Goal: Task Accomplishment & Management: Use online tool/utility

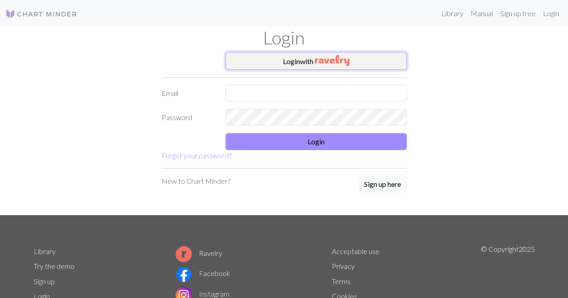
click at [258, 60] on button "Login with" at bounding box center [315, 61] width 181 height 18
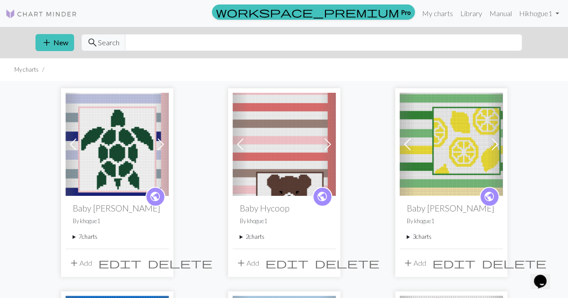
click at [158, 143] on span at bounding box center [160, 144] width 14 height 14
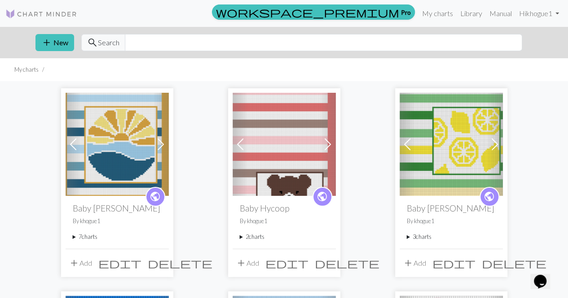
click at [158, 143] on span at bounding box center [160, 144] width 14 height 14
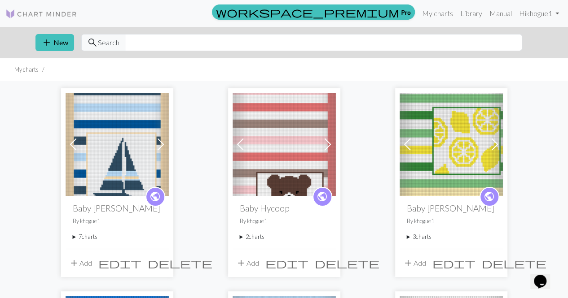
click at [158, 143] on span at bounding box center [160, 144] width 14 height 14
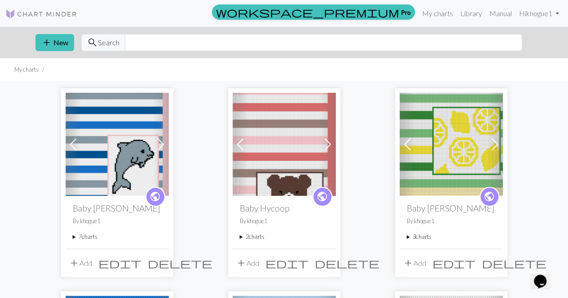
click at [160, 143] on span at bounding box center [160, 144] width 14 height 14
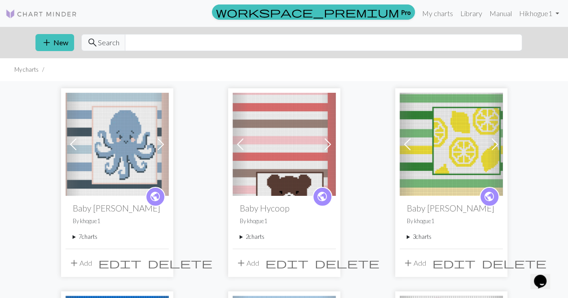
click at [160, 143] on span at bounding box center [160, 144] width 14 height 14
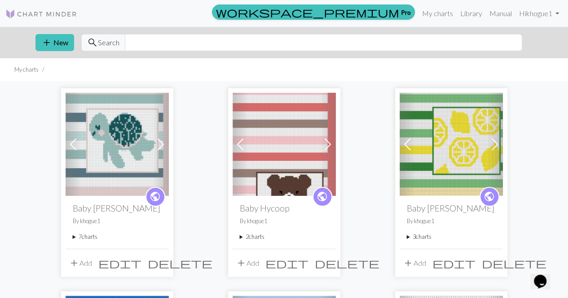
click at [160, 143] on span at bounding box center [160, 144] width 14 height 14
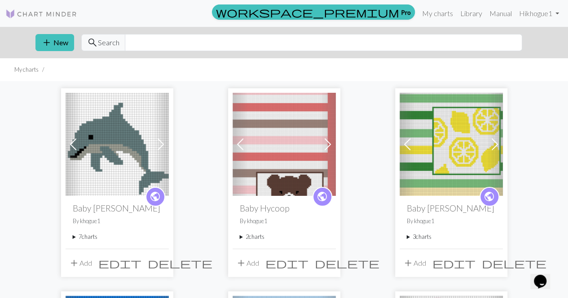
click at [117, 142] on img at bounding box center [117, 144] width 103 height 103
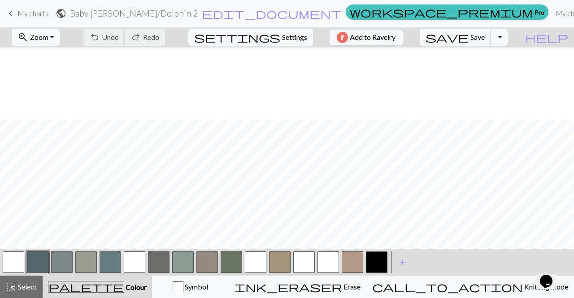
scroll to position [145, 0]
click at [51, 45] on div "zoom_in Zoom Zoom Fit all Fit width Fit height 50% 100% 150% 200%" at bounding box center [35, 37] width 61 height 21
click at [48, 37] on span "Zoom" at bounding box center [39, 37] width 18 height 9
click at [56, 54] on button "Fit all" at bounding box center [48, 56] width 71 height 14
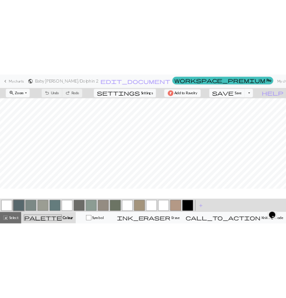
scroll to position [43, 0]
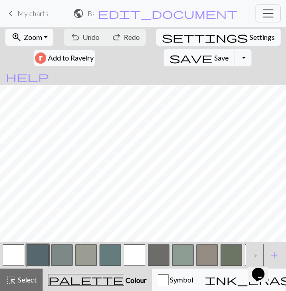
click at [28, 15] on span "My charts" at bounding box center [33, 13] width 31 height 9
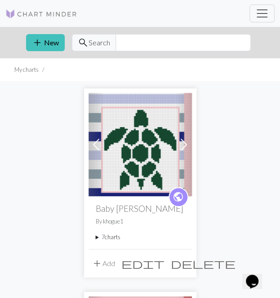
click at [183, 147] on span at bounding box center [183, 144] width 14 height 14
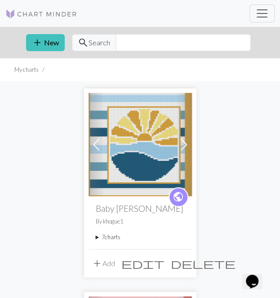
click at [145, 158] on img at bounding box center [139, 144] width 103 height 103
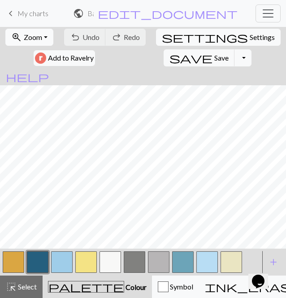
click at [41, 42] on button "zoom_in Zoom Zoom" at bounding box center [29, 37] width 48 height 17
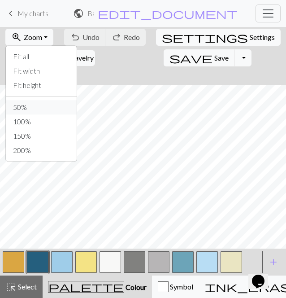
click at [27, 105] on button "50%" at bounding box center [41, 107] width 71 height 14
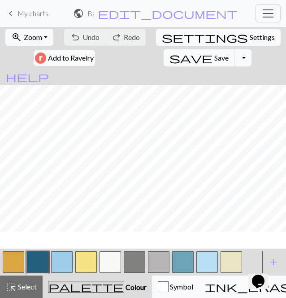
scroll to position [53, 0]
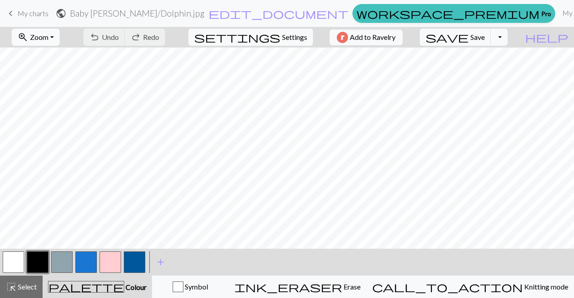
click at [60, 34] on button "zoom_in Zoom Zoom" at bounding box center [36, 37] width 48 height 17
click at [102, 40] on div "zoom_in Zoom Zoom Fit all Fit width Fit height 50% 100% 150% 200% undo Undo Und…" at bounding box center [260, 37] width 520 height 21
click at [60, 35] on button "zoom_in Zoom Zoom" at bounding box center [36, 37] width 48 height 17
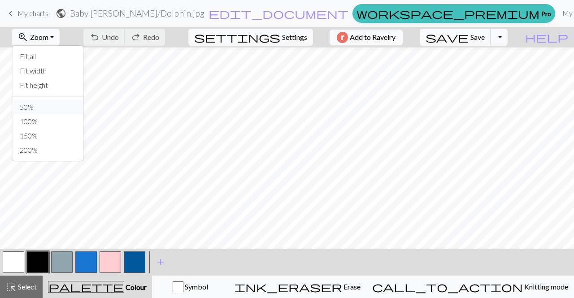
click at [58, 109] on button "50%" at bounding box center [48, 107] width 71 height 14
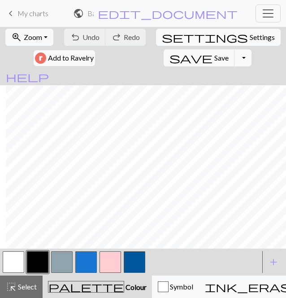
scroll to position [239, 158]
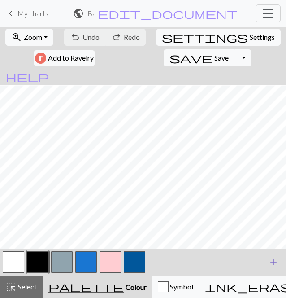
click at [277, 259] on span "add" at bounding box center [273, 262] width 11 height 13
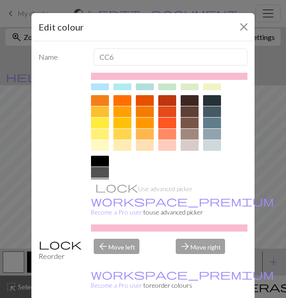
scroll to position [119, 0]
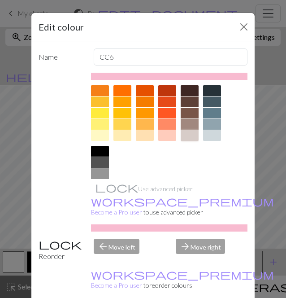
click at [194, 131] on div at bounding box center [190, 135] width 18 height 11
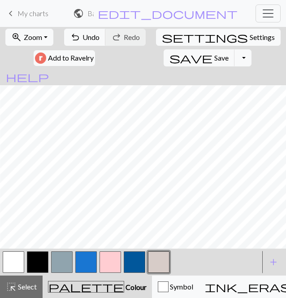
click at [60, 261] on button "button" at bounding box center [62, 262] width 22 height 22
click at [94, 34] on span "Undo" at bounding box center [91, 37] width 17 height 9
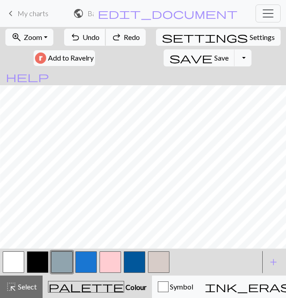
click at [94, 34] on span "Undo" at bounding box center [91, 37] width 17 height 9
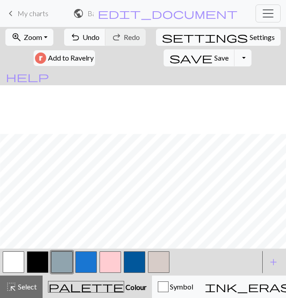
scroll to position [336, 158]
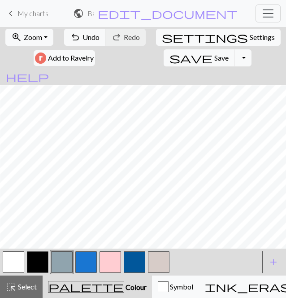
click at [67, 211] on div "zoom_in Zoom Zoom Fit all Fit width Fit height 50% 100% 150% 200% undo Undo Und…" at bounding box center [143, 162] width 286 height 271
click at [16, 264] on button "button" at bounding box center [14, 262] width 22 height 22
click at [76, 209] on div "zoom_in Zoom Zoom Fit all Fit width Fit height 50% 100% 150% 200% undo Undo Und…" at bounding box center [143, 162] width 286 height 271
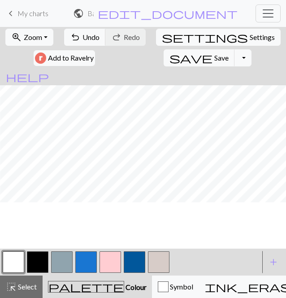
scroll to position [227, 158]
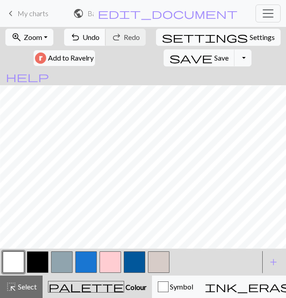
click at [97, 40] on span "Undo" at bounding box center [91, 37] width 17 height 9
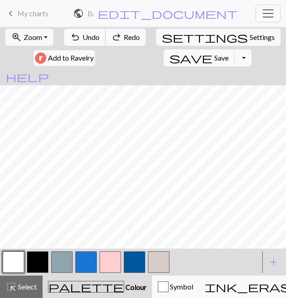
click at [97, 40] on span "Undo" at bounding box center [91, 37] width 17 height 9
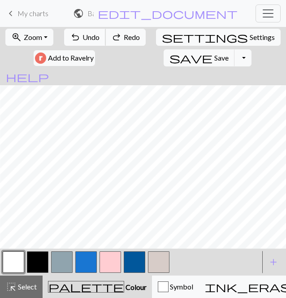
click at [97, 40] on span "Undo" at bounding box center [91, 37] width 17 height 9
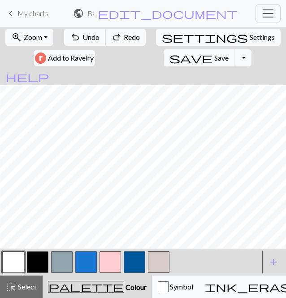
click at [97, 40] on span "Undo" at bounding box center [91, 37] width 17 height 9
click at [94, 39] on span "Undo" at bounding box center [91, 37] width 17 height 9
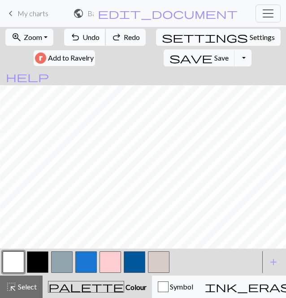
click at [94, 39] on span "Undo" at bounding box center [91, 37] width 17 height 9
click at [163, 66] on div "save Save Save Toggle Dropdown file_copy Save a copy save_alt Download" at bounding box center [208, 58] width 90 height 21
click at [92, 71] on form "zoom_in Zoom Zoom Fit all Fit width Fit height 50% 100% 150% 200% undo Undo Und…" at bounding box center [143, 56] width 286 height 58
drag, startPoint x: 29, startPoint y: 17, endPoint x: 181, endPoint y: 44, distance: 154.1
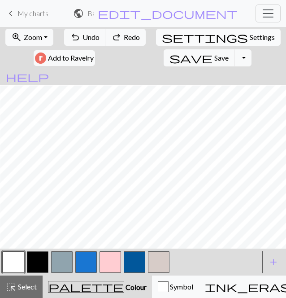
click at [29, 17] on span "My charts" at bounding box center [33, 13] width 31 height 9
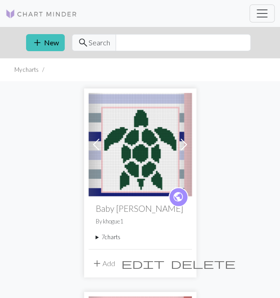
click at [182, 143] on span at bounding box center [183, 144] width 14 height 14
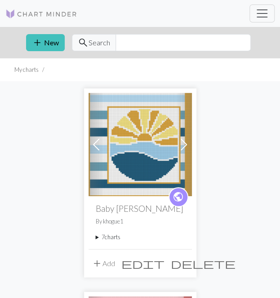
click at [183, 144] on span at bounding box center [183, 144] width 14 height 14
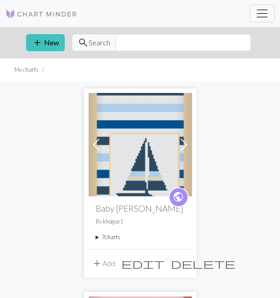
click at [183, 144] on span at bounding box center [183, 144] width 14 height 14
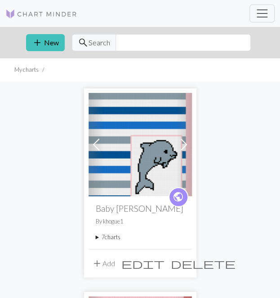
click at [149, 161] on img at bounding box center [139, 144] width 103 height 103
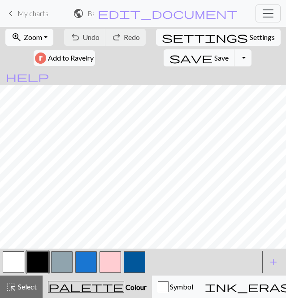
click at [35, 39] on span "Zoom" at bounding box center [33, 37] width 18 height 9
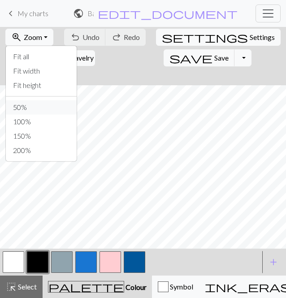
click at [15, 107] on button "50%" at bounding box center [41, 107] width 71 height 14
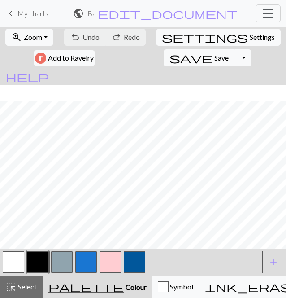
scroll to position [308, 126]
click at [11, 261] on button "button" at bounding box center [14, 262] width 22 height 22
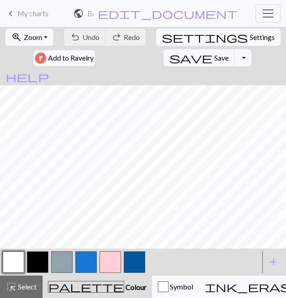
scroll to position [368, 126]
click at [64, 259] on button "button" at bounding box center [62, 262] width 22 height 22
click at [17, 259] on button "button" at bounding box center [14, 262] width 22 height 22
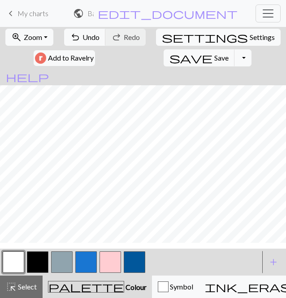
scroll to position [253, 126]
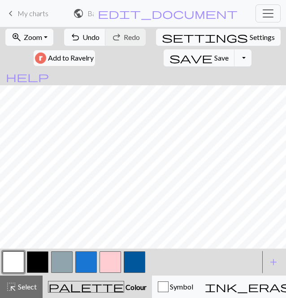
click at [61, 261] on button "button" at bounding box center [62, 262] width 22 height 22
click at [19, 261] on button "button" at bounding box center [14, 262] width 22 height 22
click at [61, 265] on button "button" at bounding box center [62, 262] width 22 height 22
click at [10, 262] on button "button" at bounding box center [14, 262] width 22 height 22
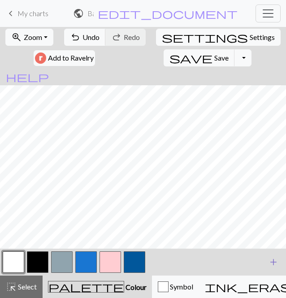
click at [271, 263] on span "add" at bounding box center [273, 262] width 11 height 13
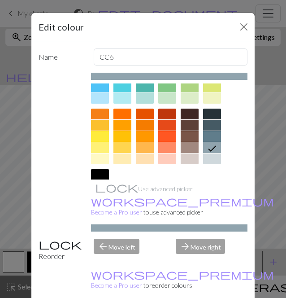
scroll to position [103, 0]
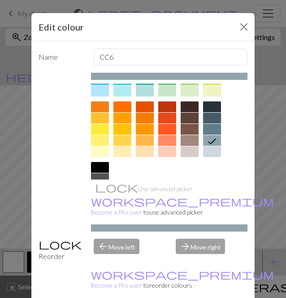
click at [186, 152] on div at bounding box center [190, 151] width 18 height 11
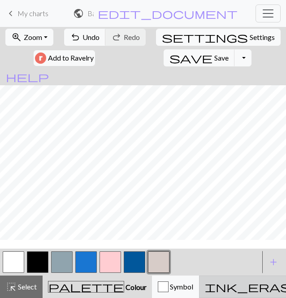
scroll to position [271, 187]
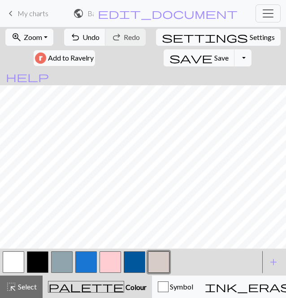
click at [56, 261] on button "button" at bounding box center [62, 262] width 22 height 22
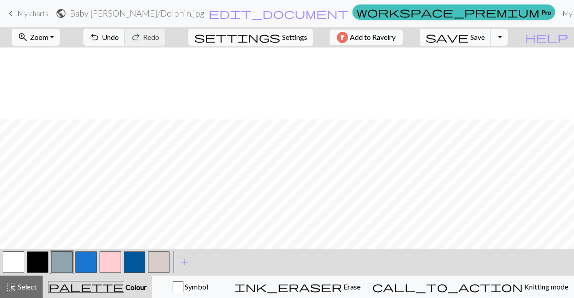
scroll to position [312, 0]
click at [82, 258] on button "button" at bounding box center [86, 263] width 22 height 22
click at [85, 261] on button "button" at bounding box center [86, 263] width 22 height 22
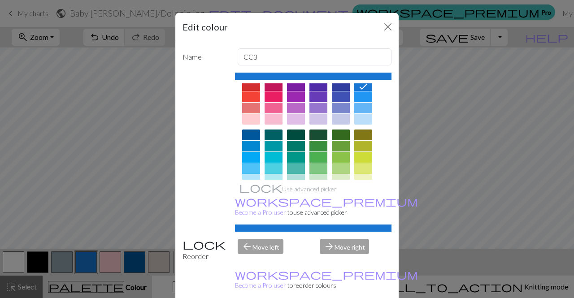
scroll to position [0, 0]
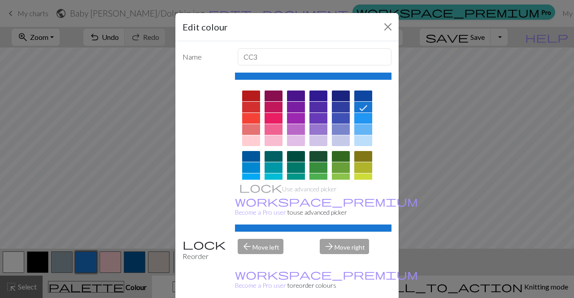
click at [360, 139] on div at bounding box center [363, 141] width 18 height 11
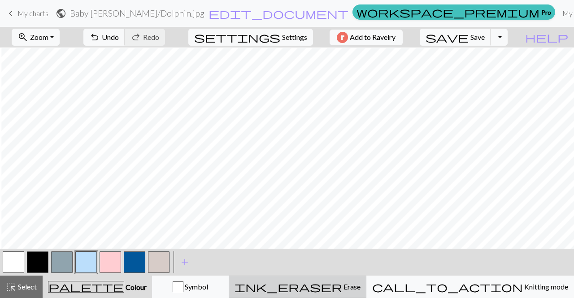
scroll to position [333, 1]
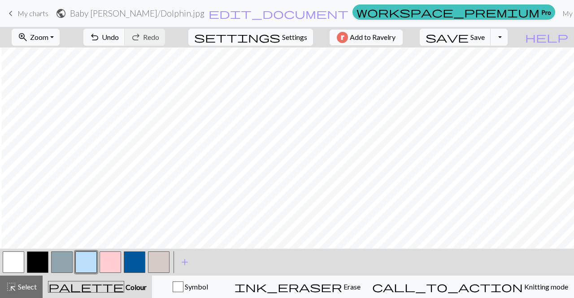
click at [109, 263] on button "button" at bounding box center [111, 263] width 22 height 22
click at [109, 259] on button "button" at bounding box center [111, 263] width 22 height 22
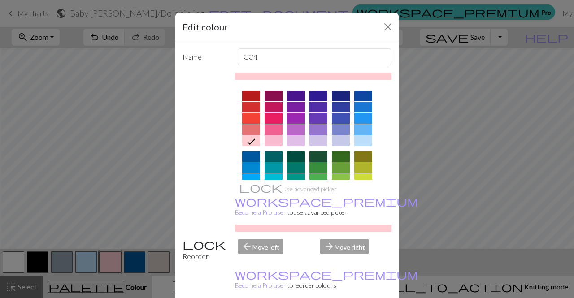
click at [368, 163] on div at bounding box center [363, 167] width 18 height 11
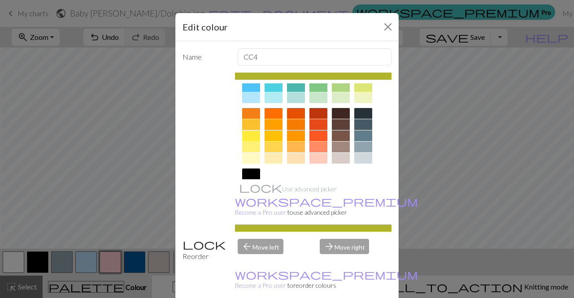
scroll to position [158, 0]
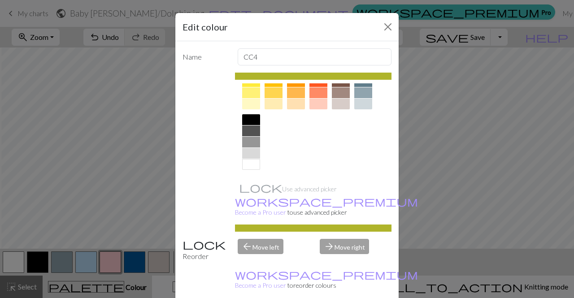
click at [337, 103] on div at bounding box center [341, 104] width 18 height 11
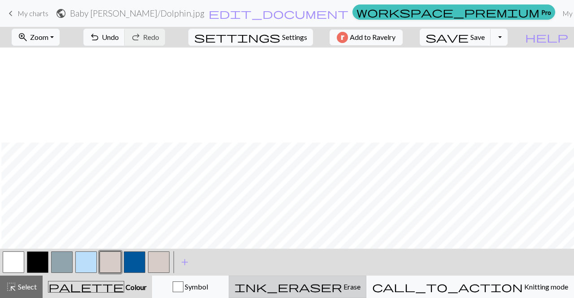
scroll to position [370, 1]
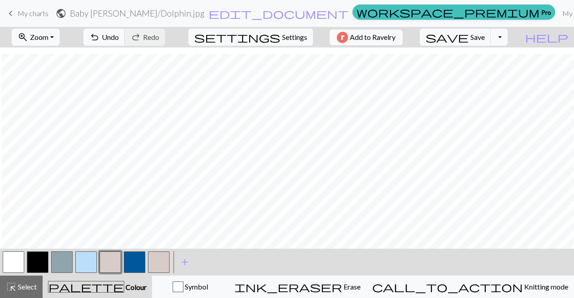
click at [129, 261] on button "button" at bounding box center [135, 263] width 22 height 22
click at [135, 261] on button "button" at bounding box center [135, 263] width 22 height 22
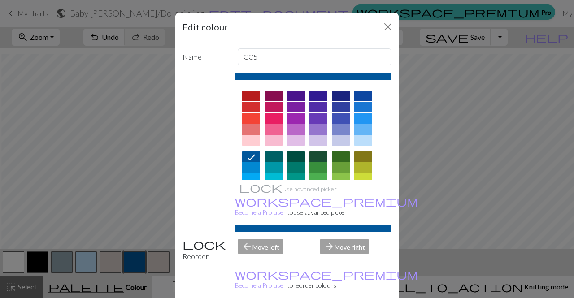
click at [338, 96] on div at bounding box center [341, 96] width 18 height 11
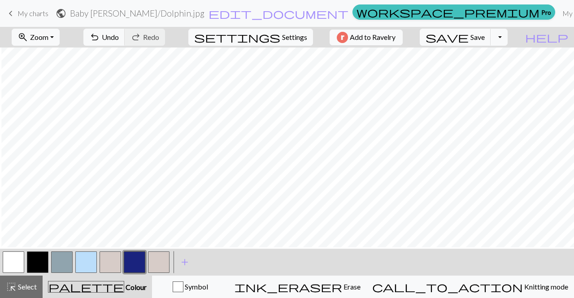
scroll to position [267, 1]
click at [469, 36] on span "save" at bounding box center [447, 37] width 43 height 13
click at [9, 257] on button "button" at bounding box center [14, 263] width 22 height 22
click at [47, 262] on button "button" at bounding box center [38, 263] width 22 height 22
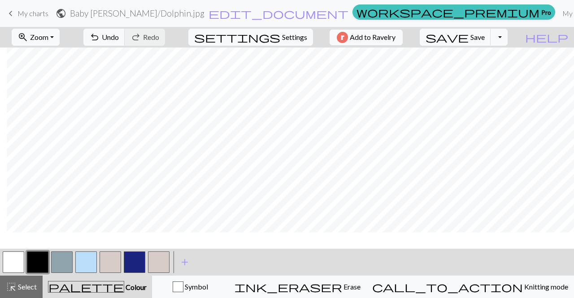
scroll to position [338, 7]
click at [143, 261] on button "button" at bounding box center [135, 263] width 22 height 22
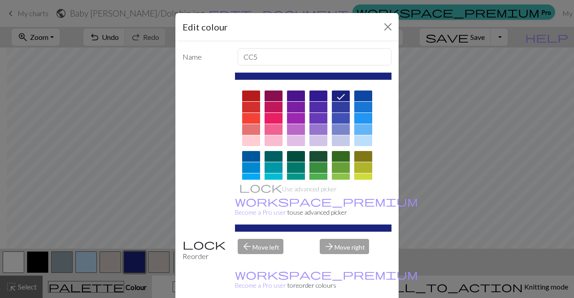
click at [340, 140] on div at bounding box center [341, 141] width 18 height 11
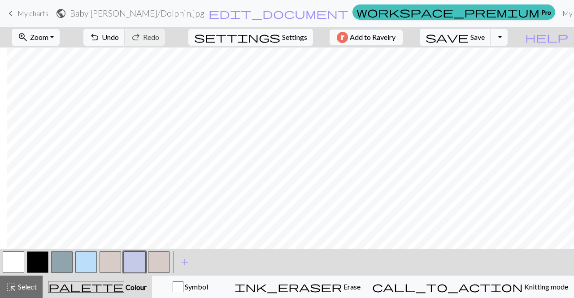
click at [136, 263] on button "button" at bounding box center [135, 263] width 22 height 22
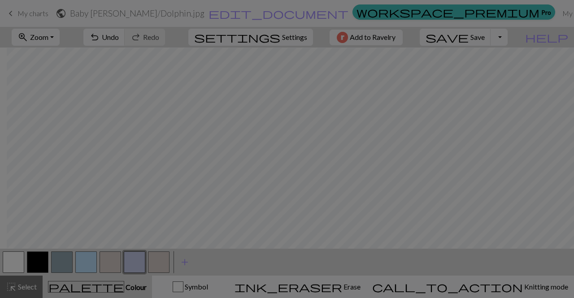
click at [136, 263] on div "Edit colour Name CC5 Use advanced picker workspace_premium Become a Pro user to…" at bounding box center [287, 149] width 574 height 298
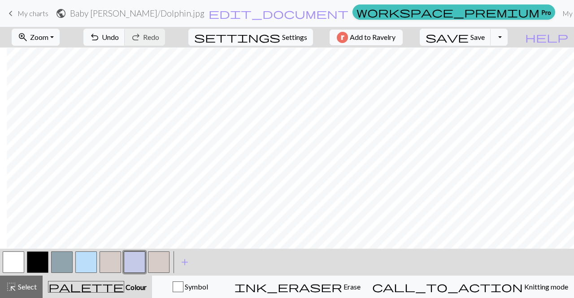
click at [134, 259] on button "button" at bounding box center [135, 263] width 22 height 22
click at [134, 259] on div "Edit colour Name CC5 Use advanced picker workspace_premium Become a Pro user to…" at bounding box center [287, 149] width 574 height 298
click at [132, 266] on button "button" at bounding box center [135, 263] width 22 height 22
click at [134, 263] on button "button" at bounding box center [135, 263] width 22 height 22
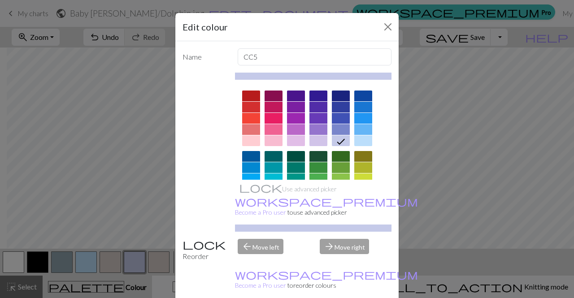
click at [360, 136] on div at bounding box center [363, 141] width 18 height 11
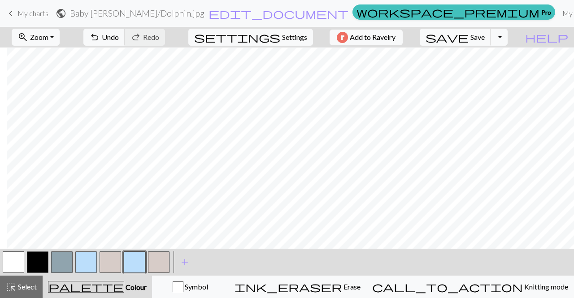
click at [140, 261] on button "button" at bounding box center [135, 263] width 22 height 22
click at [140, 261] on div "Edit colour Name CC5 Use advanced picker workspace_premium Become a Pro user to…" at bounding box center [287, 149] width 574 height 298
click at [128, 266] on button "button" at bounding box center [135, 263] width 22 height 22
click at [128, 266] on div "Edit colour Name CC5 Use advanced picker workspace_premium Become a Pro user to…" at bounding box center [287, 149] width 574 height 298
click at [132, 271] on button "button" at bounding box center [135, 263] width 22 height 22
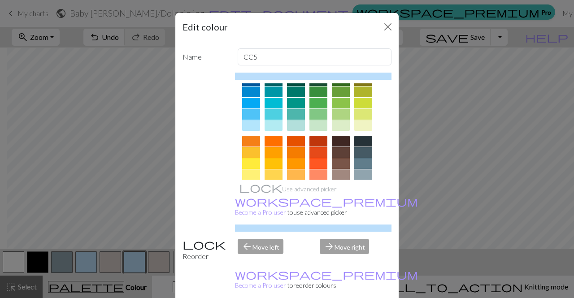
scroll to position [76, 0]
click at [249, 126] on div at bounding box center [251, 125] width 18 height 11
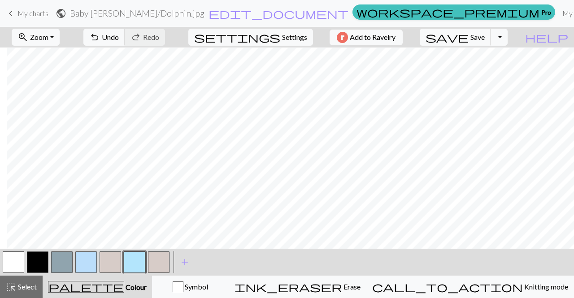
click at [139, 263] on button "button" at bounding box center [135, 263] width 22 height 22
click at [139, 263] on div "Edit colour Name CC5 Use advanced picker workspace_premium Become a Pro user to…" at bounding box center [287, 149] width 574 height 298
click at [129, 265] on button "button" at bounding box center [135, 263] width 22 height 22
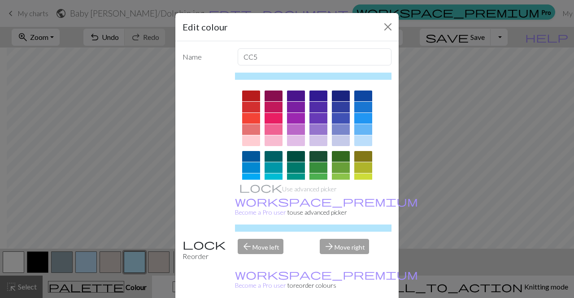
click at [362, 140] on div at bounding box center [363, 141] width 18 height 11
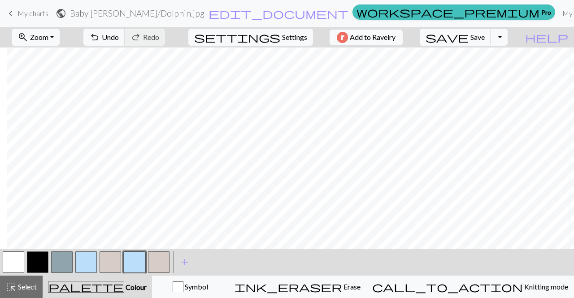
click at [85, 266] on button "button" at bounding box center [86, 263] width 22 height 22
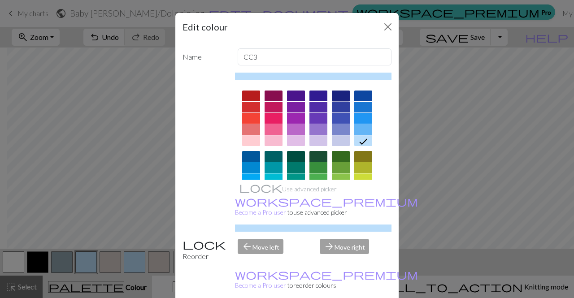
click at [340, 94] on div at bounding box center [341, 96] width 18 height 11
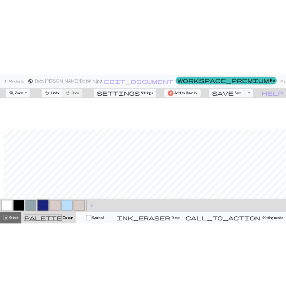
scroll to position [346, 7]
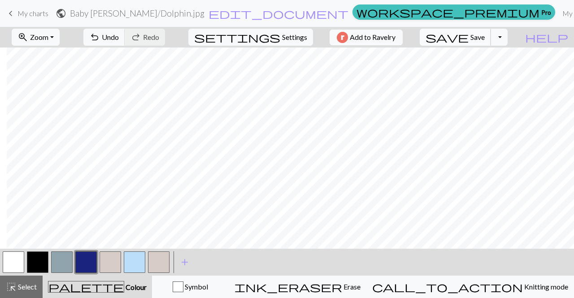
click at [485, 41] on span "Save" at bounding box center [478, 37] width 14 height 9
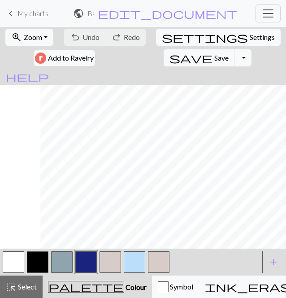
scroll to position [346, 161]
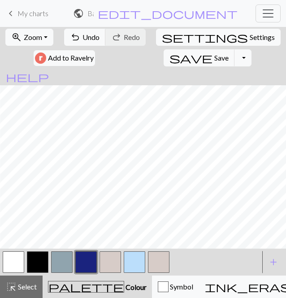
click at [18, 265] on button "button" at bounding box center [14, 262] width 22 height 22
click at [79, 263] on button "button" at bounding box center [86, 262] width 22 height 22
click at [87, 261] on button "button" at bounding box center [86, 262] width 22 height 22
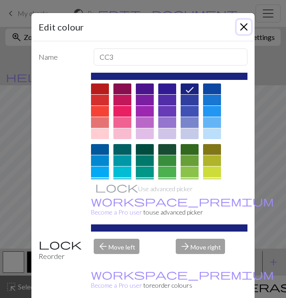
click at [237, 32] on button "Close" at bounding box center [244, 27] width 14 height 14
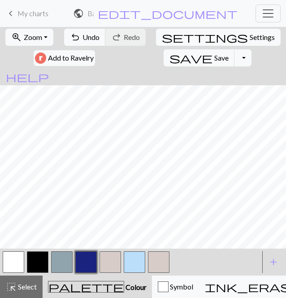
click at [61, 261] on button "button" at bounding box center [62, 262] width 22 height 22
click at [85, 262] on button "button" at bounding box center [86, 262] width 22 height 22
click at [136, 264] on button "button" at bounding box center [135, 262] width 22 height 22
click at [18, 263] on button "button" at bounding box center [14, 262] width 22 height 22
click at [134, 260] on button "button" at bounding box center [135, 262] width 22 height 22
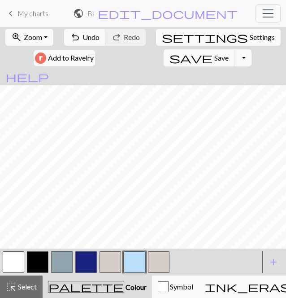
click at [83, 260] on button "button" at bounding box center [86, 262] width 22 height 22
click at [130, 261] on button "button" at bounding box center [135, 262] width 22 height 22
click at [17, 262] on button "button" at bounding box center [14, 262] width 22 height 22
click at [138, 259] on button "button" at bounding box center [135, 262] width 22 height 22
click at [113, 260] on button "button" at bounding box center [111, 262] width 22 height 22
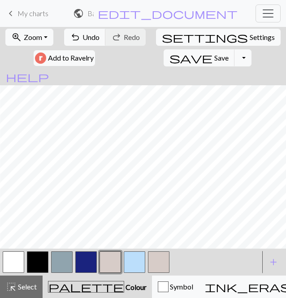
click at [126, 265] on button "button" at bounding box center [135, 262] width 22 height 22
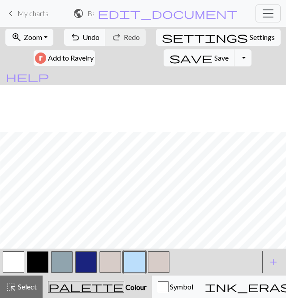
scroll to position [312, 161]
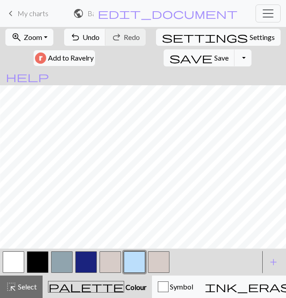
click at [42, 162] on div "zoom_in Zoom Zoom Fit all Fit width Fit height 50% 100% 150% 200% undo Undo Und…" at bounding box center [143, 162] width 286 height 271
click at [111, 263] on button "button" at bounding box center [111, 262] width 22 height 22
click at [36, 161] on div "zoom_in Zoom Zoom Fit all Fit width Fit height 50% 100% 150% 200% undo Undo Und…" at bounding box center [143, 162] width 286 height 271
click at [39, 258] on button "button" at bounding box center [38, 262] width 22 height 22
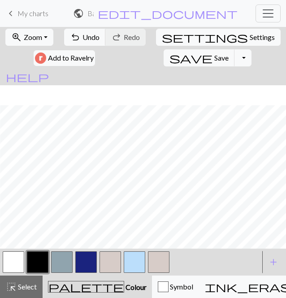
scroll to position [197, 161]
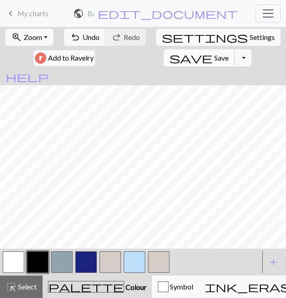
click at [214, 58] on span "Save" at bounding box center [221, 57] width 14 height 9
click at [214, 56] on span "Save" at bounding box center [221, 57] width 14 height 9
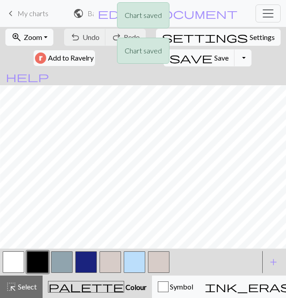
click at [91, 44] on div "Chart saved Chart saved" at bounding box center [143, 35] width 286 height 71
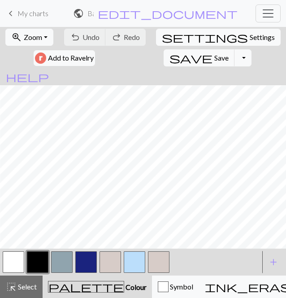
click at [91, 44] on div "undo Undo Undo redo Redo Redo" at bounding box center [104, 37] width 83 height 21
click at [94, 38] on div "undo Undo Undo redo Redo Redo" at bounding box center [104, 37] width 83 height 21
click at [11, 261] on button "button" at bounding box center [14, 262] width 22 height 22
click at [39, 259] on button "button" at bounding box center [38, 262] width 22 height 22
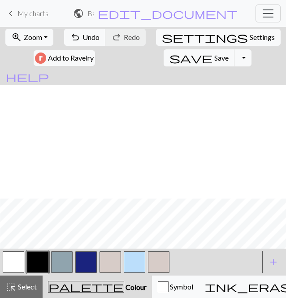
scroll to position [264, 161]
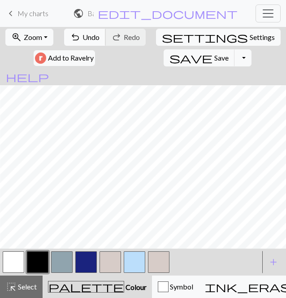
click at [90, 44] on button "undo Undo Undo" at bounding box center [85, 37] width 42 height 17
click at [90, 35] on span "Undo" at bounding box center [91, 37] width 17 height 9
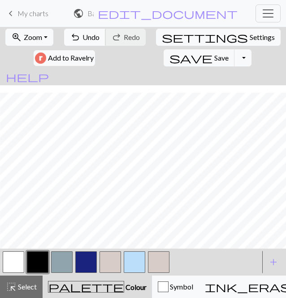
scroll to position [243, 161]
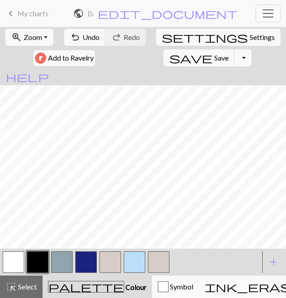
click at [57, 264] on button "button" at bounding box center [62, 262] width 22 height 22
click at [282, 262] on button "add Add a colour" at bounding box center [274, 262] width 22 height 22
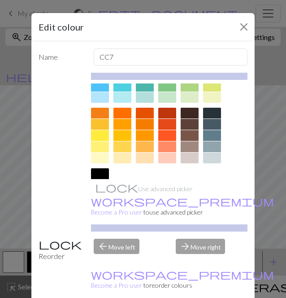
scroll to position [98, 0]
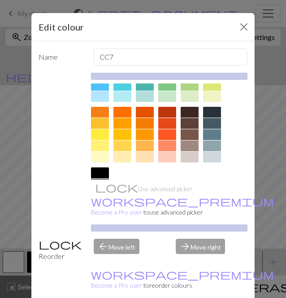
click at [116, 148] on div at bounding box center [123, 145] width 18 height 11
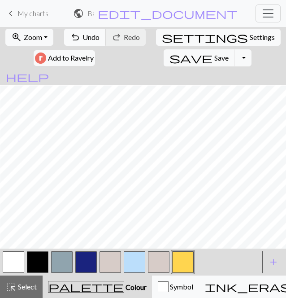
click at [90, 36] on span "Undo" at bounding box center [91, 37] width 17 height 9
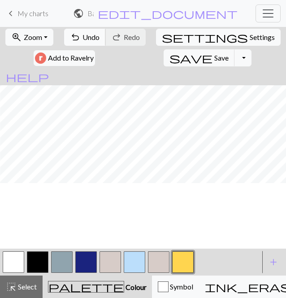
scroll to position [255, 164]
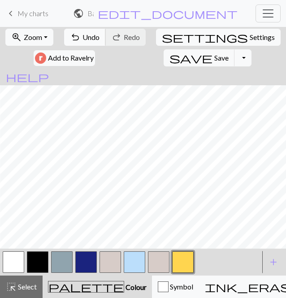
click at [96, 41] on button "undo Undo Undo" at bounding box center [85, 37] width 42 height 17
click at [88, 37] on span "Undo" at bounding box center [91, 37] width 17 height 9
click at [85, 44] on button "undo Undo Undo" at bounding box center [85, 37] width 42 height 17
click at [139, 265] on button "button" at bounding box center [135, 262] width 22 height 22
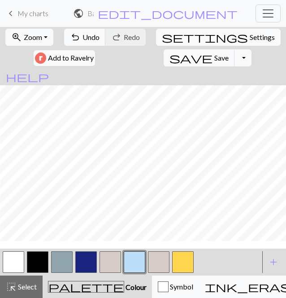
scroll to position [239, 164]
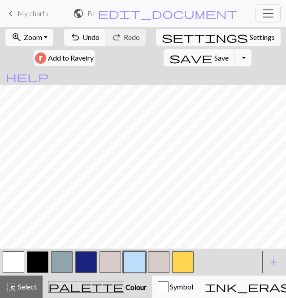
click at [18, 259] on button "button" at bounding box center [14, 262] width 22 height 22
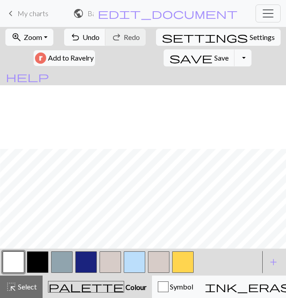
scroll to position [309, 164]
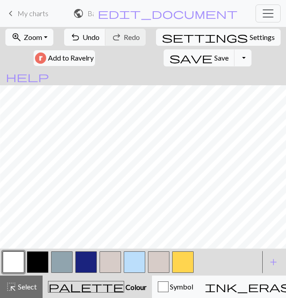
click at [192, 264] on button "button" at bounding box center [183, 262] width 22 height 22
click at [189, 263] on button "button" at bounding box center [183, 262] width 22 height 22
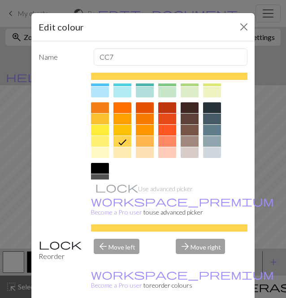
scroll to position [105, 0]
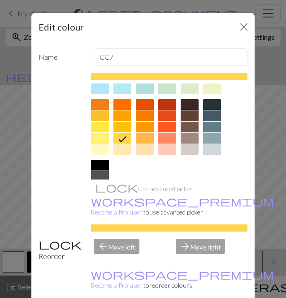
click at [120, 127] on div at bounding box center [123, 127] width 18 height 11
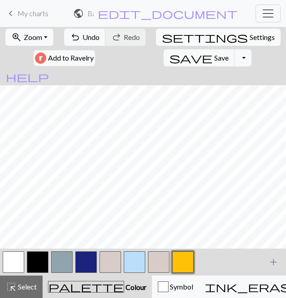
click at [274, 259] on span "add" at bounding box center [273, 262] width 11 height 13
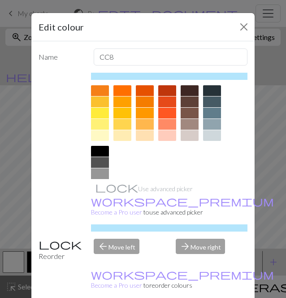
scroll to position [114, 0]
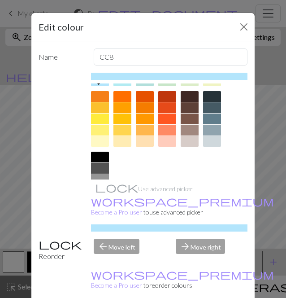
click at [120, 134] on div at bounding box center [123, 130] width 18 height 11
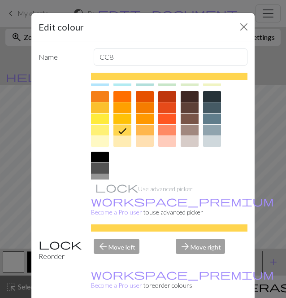
click at [122, 142] on div at bounding box center [123, 141] width 18 height 11
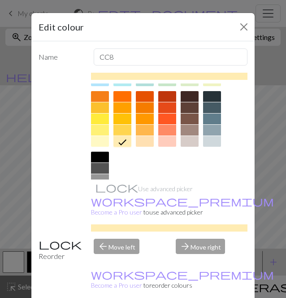
click at [100, 120] on div at bounding box center [100, 119] width 18 height 11
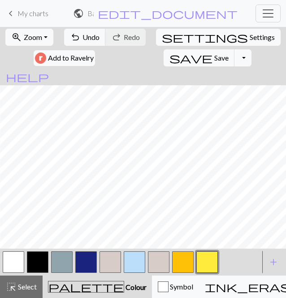
click at [13, 258] on button "button" at bounding box center [14, 262] width 22 height 22
click at [192, 261] on button "button" at bounding box center [183, 262] width 22 height 22
click at [209, 263] on button "button" at bounding box center [208, 262] width 22 height 22
click at [179, 264] on button "button" at bounding box center [183, 262] width 22 height 22
click at [13, 263] on button "button" at bounding box center [14, 262] width 22 height 22
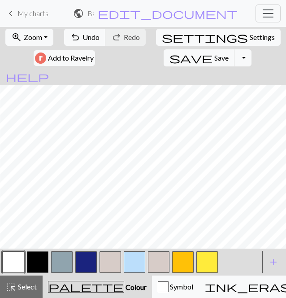
click at [207, 258] on button "button" at bounding box center [208, 262] width 22 height 22
click at [59, 260] on button "button" at bounding box center [62, 262] width 22 height 22
click at [111, 262] on button "button" at bounding box center [111, 262] width 22 height 22
click at [13, 260] on button "button" at bounding box center [14, 262] width 22 height 22
click at [202, 263] on button "button" at bounding box center [208, 262] width 22 height 22
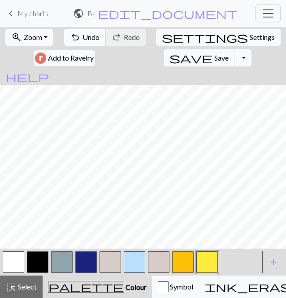
click at [97, 44] on button "undo Undo Undo" at bounding box center [85, 37] width 42 height 17
click at [9, 259] on button "button" at bounding box center [14, 262] width 22 height 22
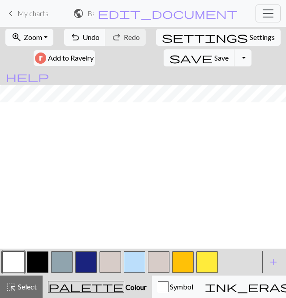
scroll to position [219, 164]
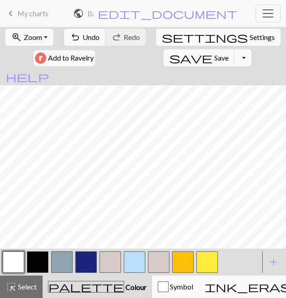
drag, startPoint x: 29, startPoint y: 33, endPoint x: 26, endPoint y: 43, distance: 10.6
click at [29, 33] on span "Zoom" at bounding box center [33, 37] width 18 height 9
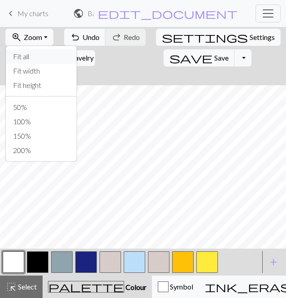
click at [21, 62] on button "Fit all" at bounding box center [41, 56] width 71 height 14
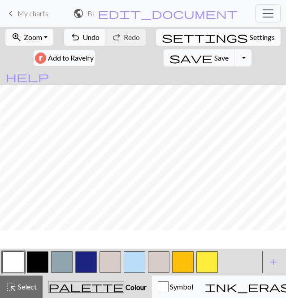
scroll to position [252, 164]
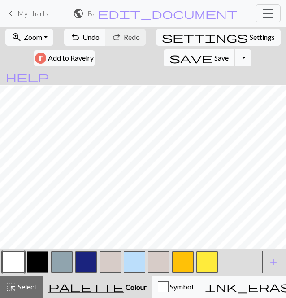
click at [214, 59] on span "Save" at bounding box center [221, 57] width 14 height 9
click at [170, 57] on span "save" at bounding box center [191, 58] width 43 height 13
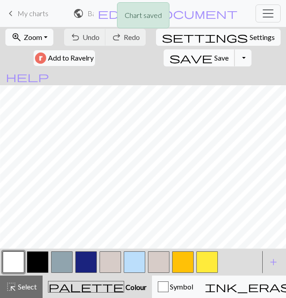
click at [170, 57] on span "save" at bounding box center [191, 58] width 43 height 13
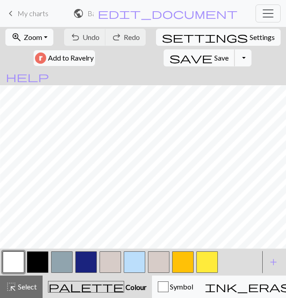
scroll to position [284, 164]
click at [214, 266] on button "button" at bounding box center [208, 262] width 22 height 22
click at [188, 263] on button "button" at bounding box center [183, 262] width 22 height 22
click at [204, 260] on button "button" at bounding box center [208, 262] width 22 height 22
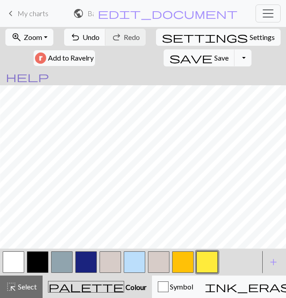
scroll to position [249, 164]
click at [18, 265] on button "button" at bounding box center [14, 262] width 22 height 22
click at [210, 264] on button "button" at bounding box center [208, 262] width 22 height 22
click at [183, 260] on button "button" at bounding box center [183, 262] width 22 height 22
click at [216, 257] on button "button" at bounding box center [208, 262] width 22 height 22
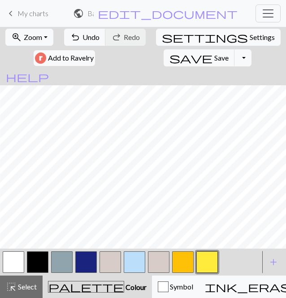
scroll to position [236, 206]
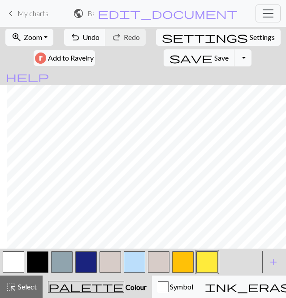
click at [208, 259] on button "button" at bounding box center [208, 262] width 22 height 22
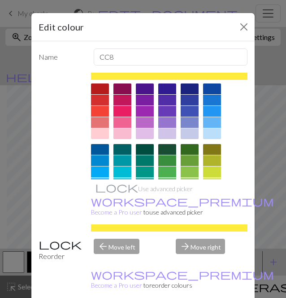
click at [247, 21] on button "Close" at bounding box center [244, 27] width 14 height 14
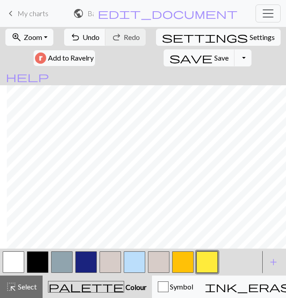
click at [188, 267] on button "button" at bounding box center [183, 262] width 22 height 22
click at [188, 266] on button "button" at bounding box center [183, 262] width 22 height 22
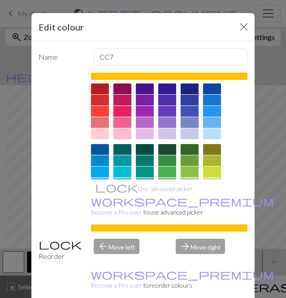
click at [240, 27] on button "Close" at bounding box center [244, 27] width 14 height 14
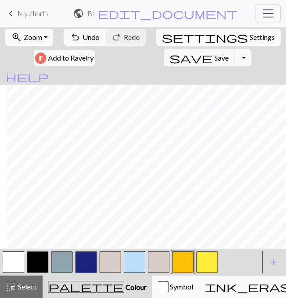
click at [13, 261] on button "button" at bounding box center [14, 262] width 22 height 22
click at [206, 265] on button "button" at bounding box center [208, 262] width 22 height 22
click at [93, 44] on button "undo Undo Undo" at bounding box center [85, 37] width 42 height 17
click at [191, 263] on button "button" at bounding box center [183, 262] width 22 height 22
click at [24, 263] on button "button" at bounding box center [14, 262] width 22 height 22
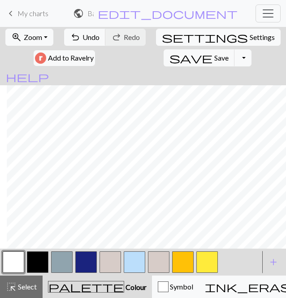
click at [184, 264] on button "button" at bounding box center [183, 262] width 22 height 22
click at [206, 263] on button "button" at bounding box center [208, 262] width 22 height 22
click at [15, 265] on button "button" at bounding box center [14, 262] width 22 height 22
click at [13, 263] on button "button" at bounding box center [14, 262] width 22 height 22
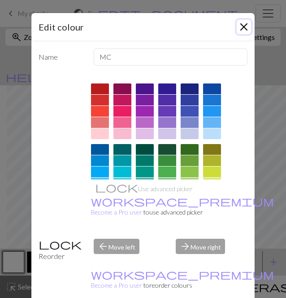
click at [241, 29] on button "Close" at bounding box center [244, 27] width 14 height 14
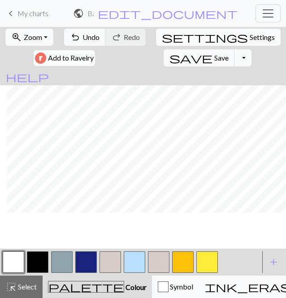
scroll to position [241, 206]
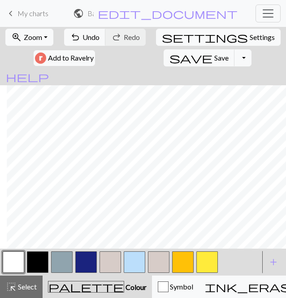
click at [184, 261] on button "button" at bounding box center [183, 262] width 22 height 22
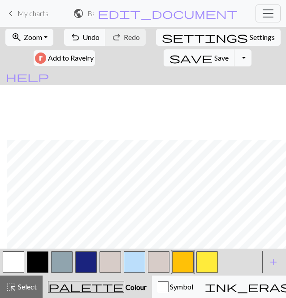
scroll to position [276, 206]
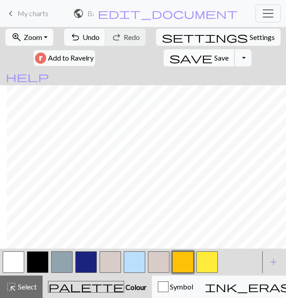
click at [214, 59] on span "Save" at bounding box center [221, 57] width 14 height 9
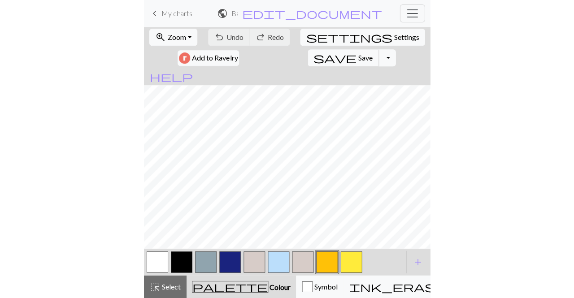
scroll to position [223, 136]
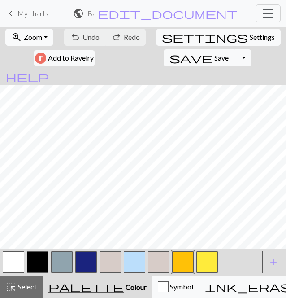
click at [24, 41] on button "zoom_in Zoom Zoom" at bounding box center [29, 37] width 48 height 17
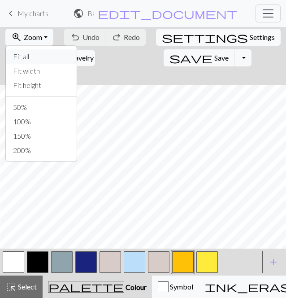
click at [29, 57] on button "Fit all" at bounding box center [41, 56] width 71 height 14
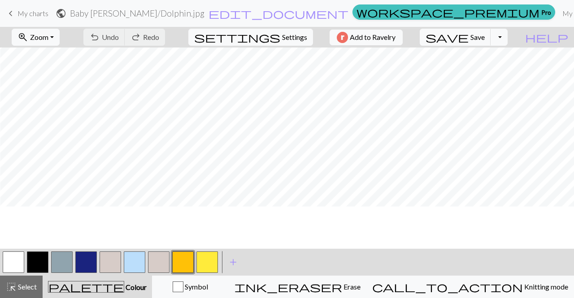
scroll to position [197, 0]
click at [469, 39] on span "save" at bounding box center [447, 37] width 43 height 13
